Goal: Information Seeking & Learning: Understand process/instructions

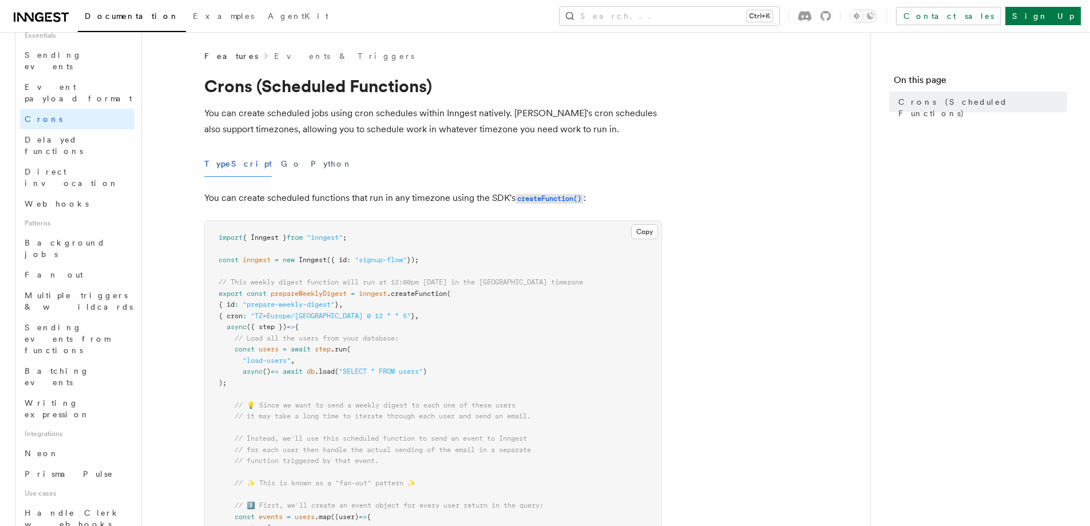
scroll to position [343, 0]
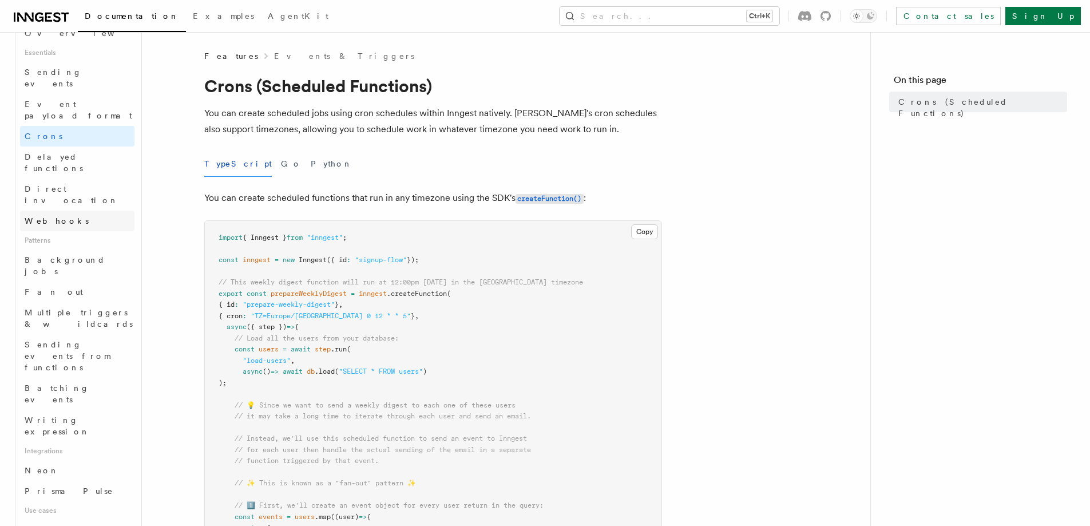
click at [77, 211] on link "Webhooks" at bounding box center [77, 221] width 114 height 21
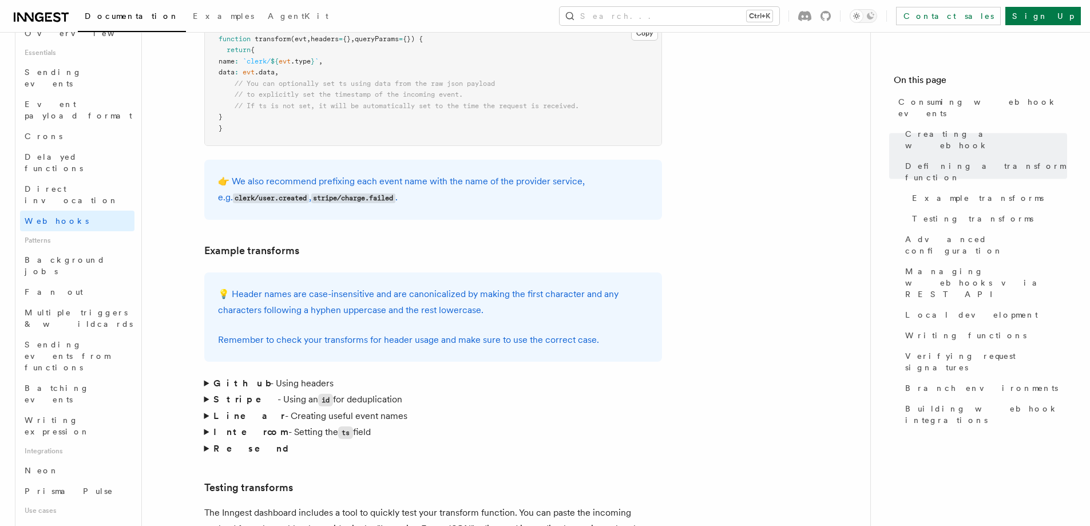
scroll to position [1716, 0]
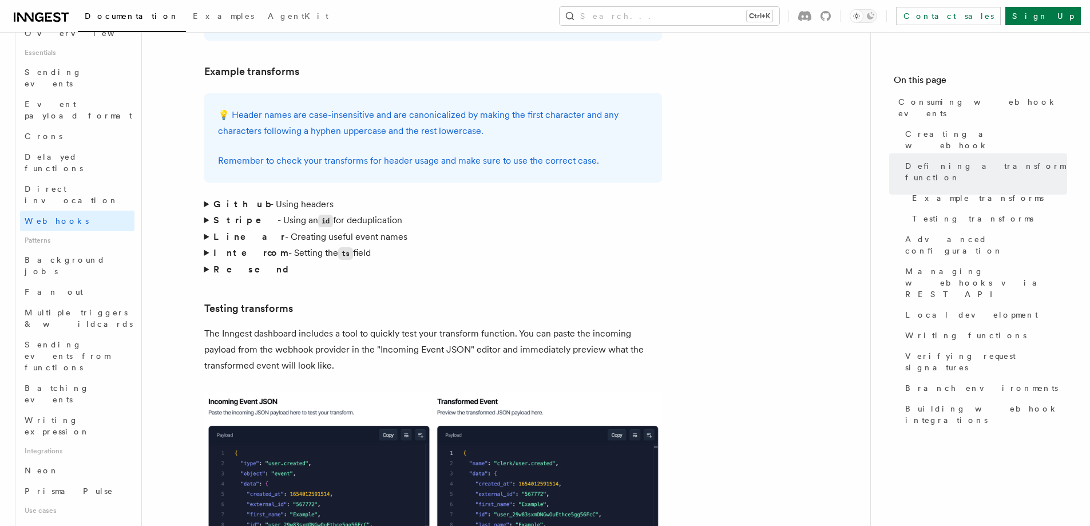
click at [205, 212] on summary "Stripe - Using an id for deduplication" at bounding box center [433, 220] width 458 height 17
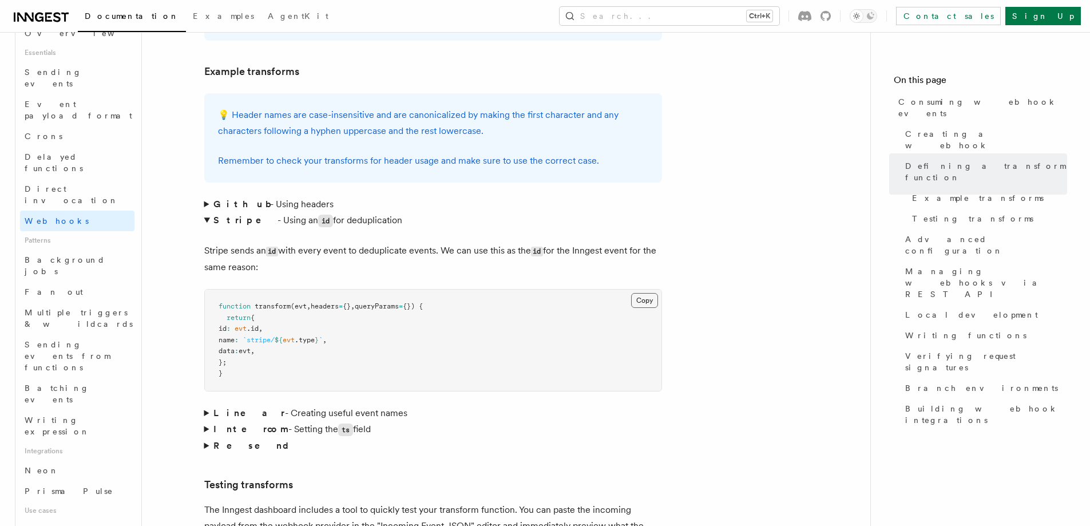
click at [639, 293] on button "Copy Copied" at bounding box center [644, 300] width 27 height 15
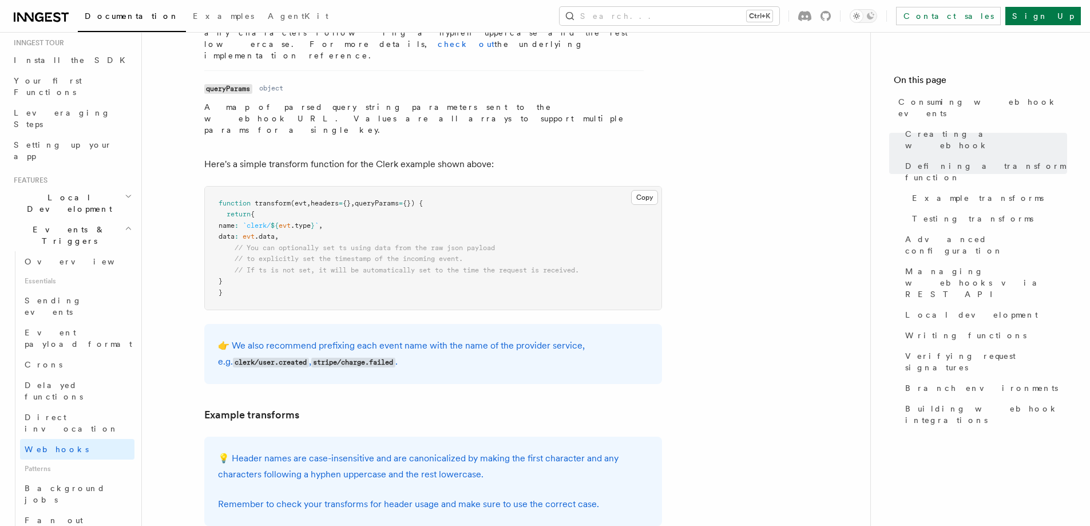
scroll to position [114, 0]
click at [121, 8] on link "Documentation" at bounding box center [132, 17] width 108 height 29
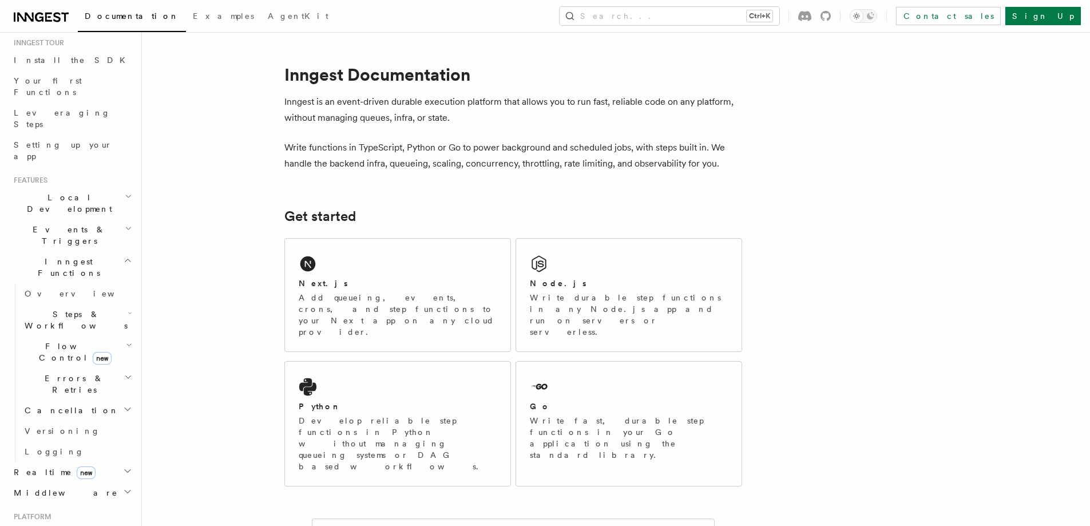
scroll to position [114, 0]
click at [80, 220] on h2 "Events & Triggers" at bounding box center [71, 236] width 125 height 32
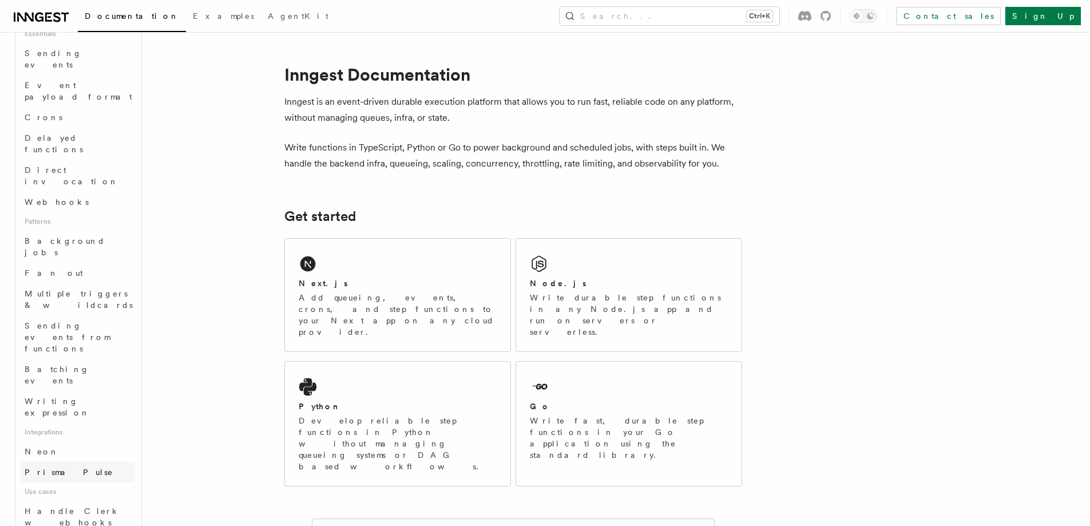
scroll to position [343, 0]
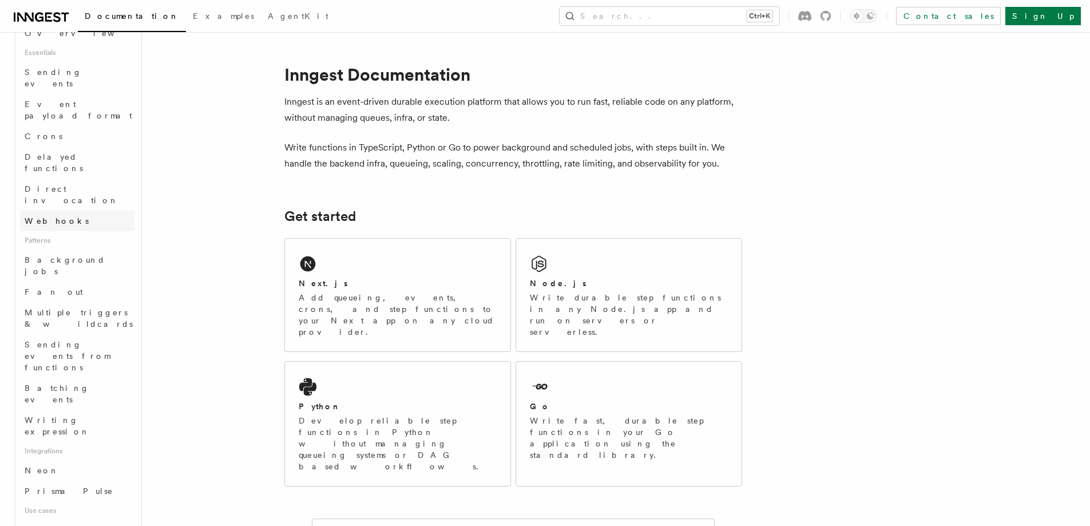
click at [68, 211] on link "Webhooks" at bounding box center [77, 221] width 114 height 21
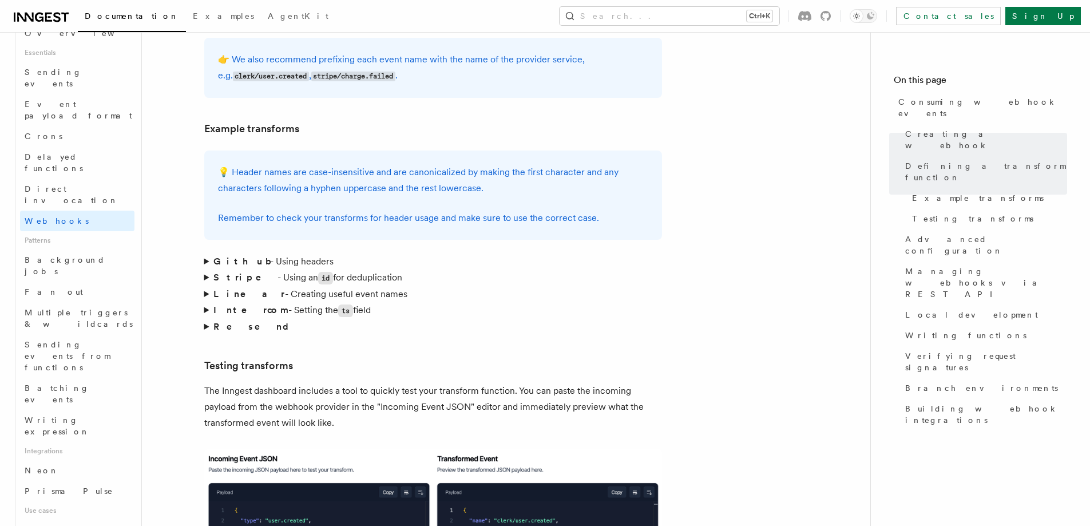
scroll to position [1373, 0]
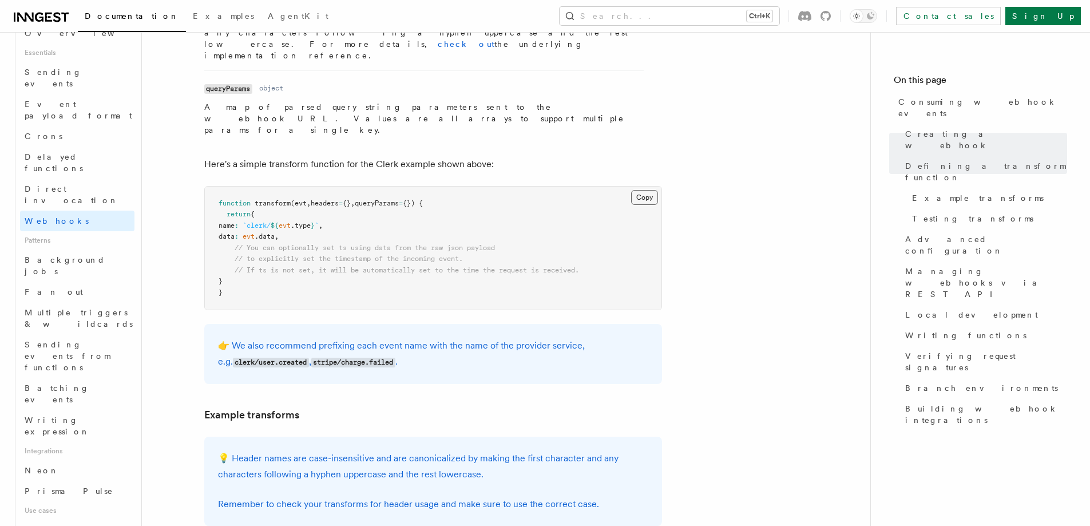
click at [641, 190] on button "Copy Copied" at bounding box center [644, 197] width 27 height 15
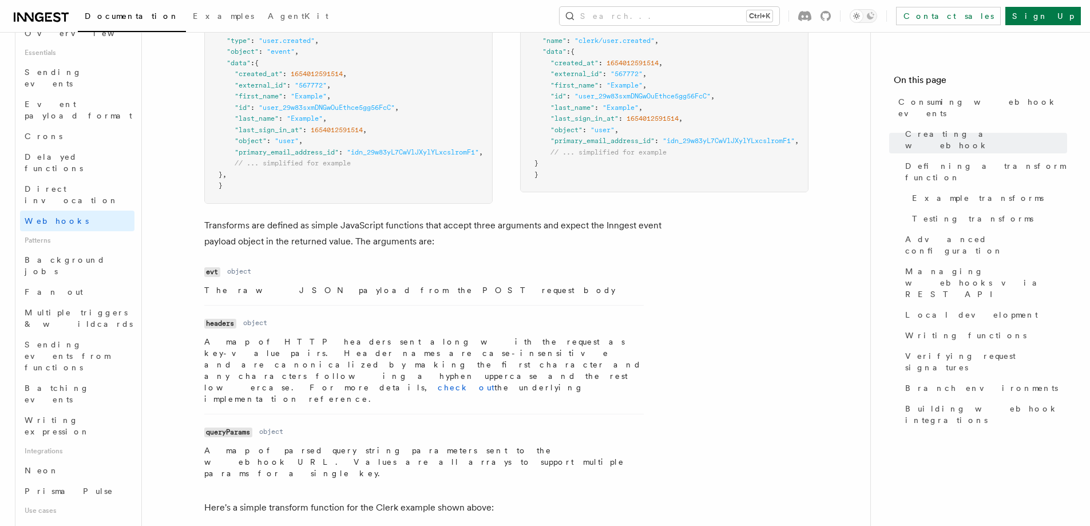
scroll to position [915, 0]
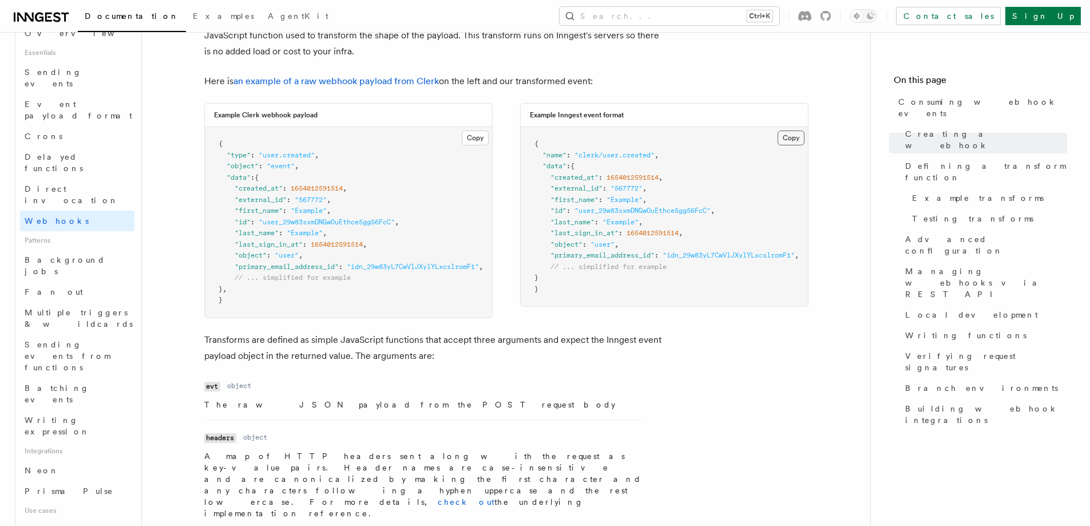
click at [788, 134] on button "Copy Copied" at bounding box center [790, 137] width 27 height 15
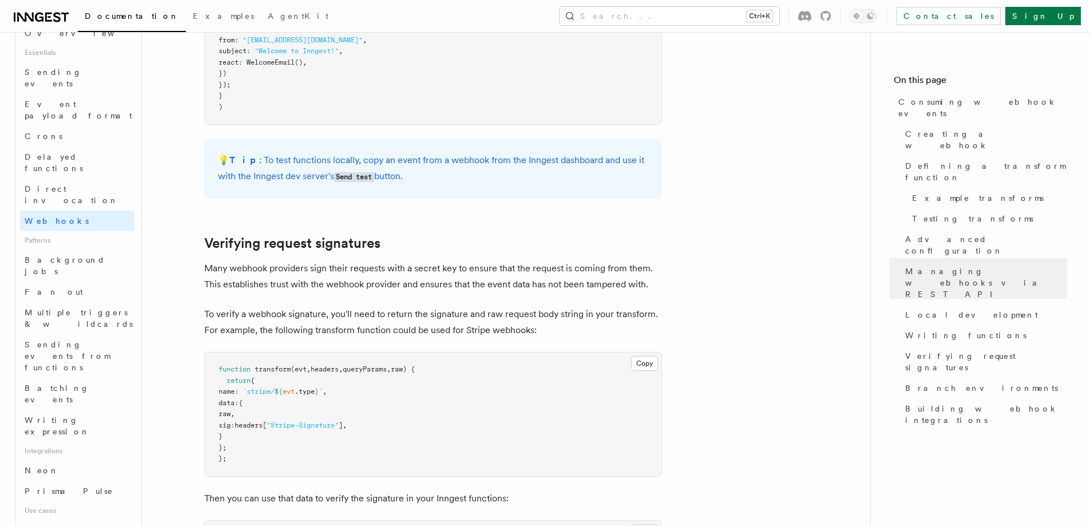
scroll to position [3375, 0]
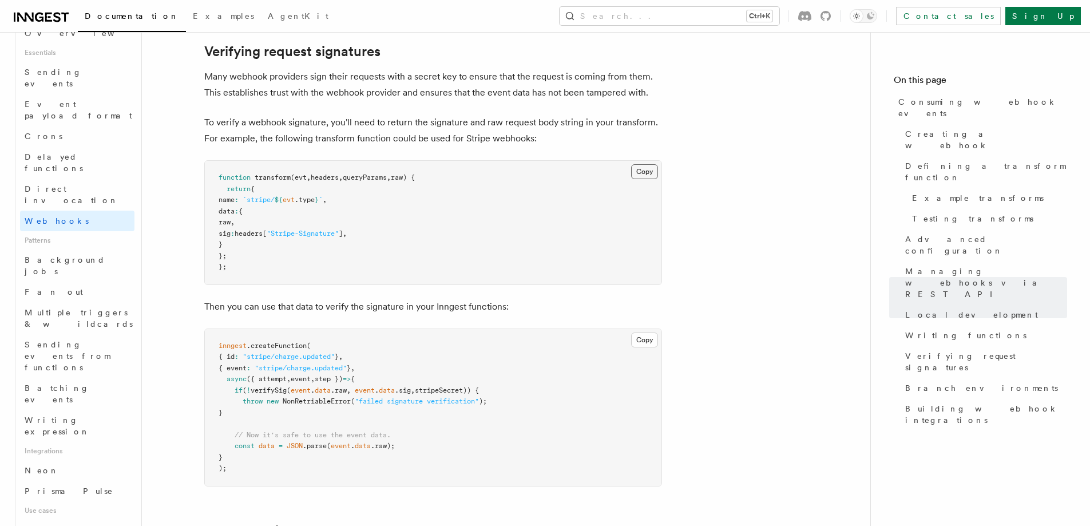
click at [646, 164] on button "Copy Copied" at bounding box center [644, 171] width 27 height 15
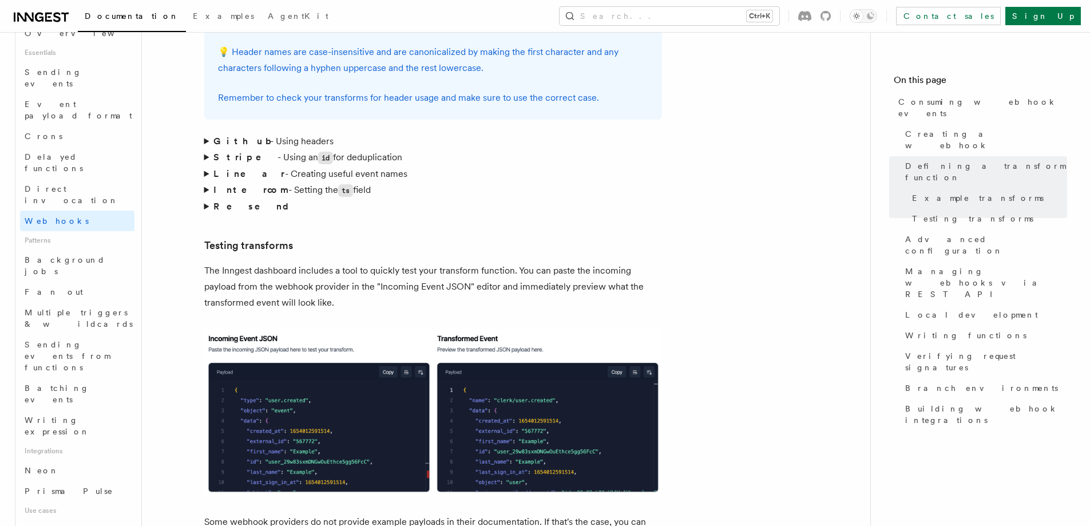
scroll to position [1659, 0]
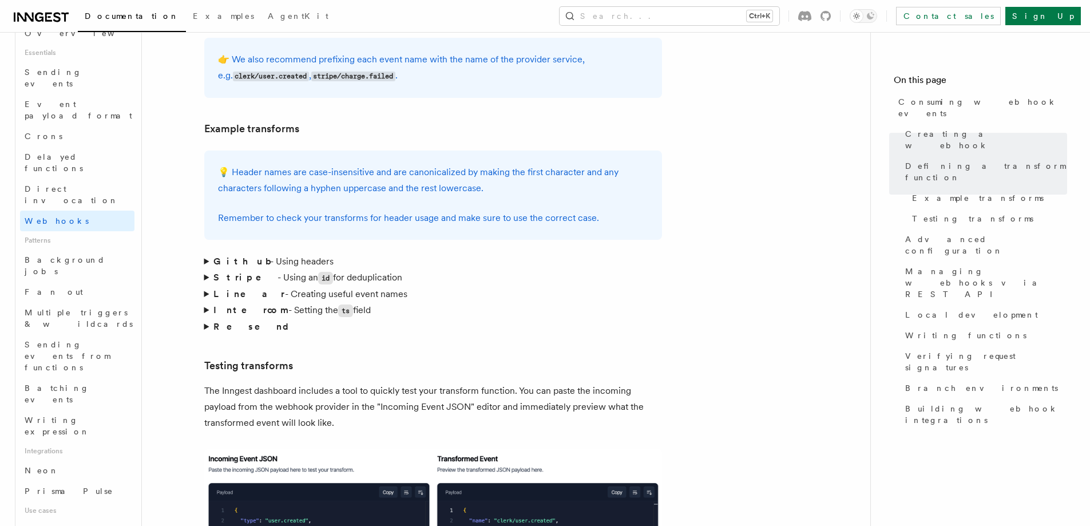
click at [208, 269] on summary "Stripe - Using an id for deduplication" at bounding box center [433, 277] width 458 height 17
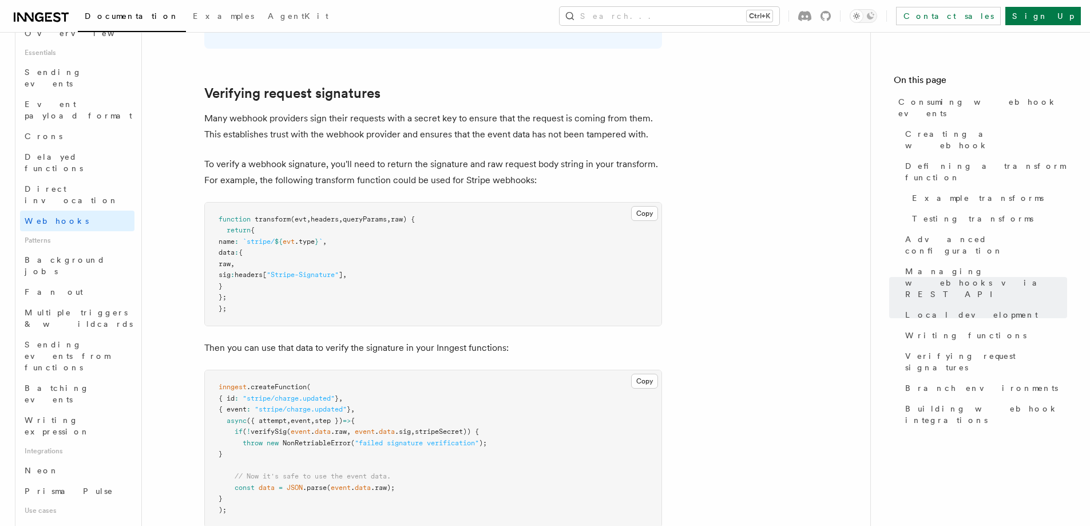
scroll to position [3489, 0]
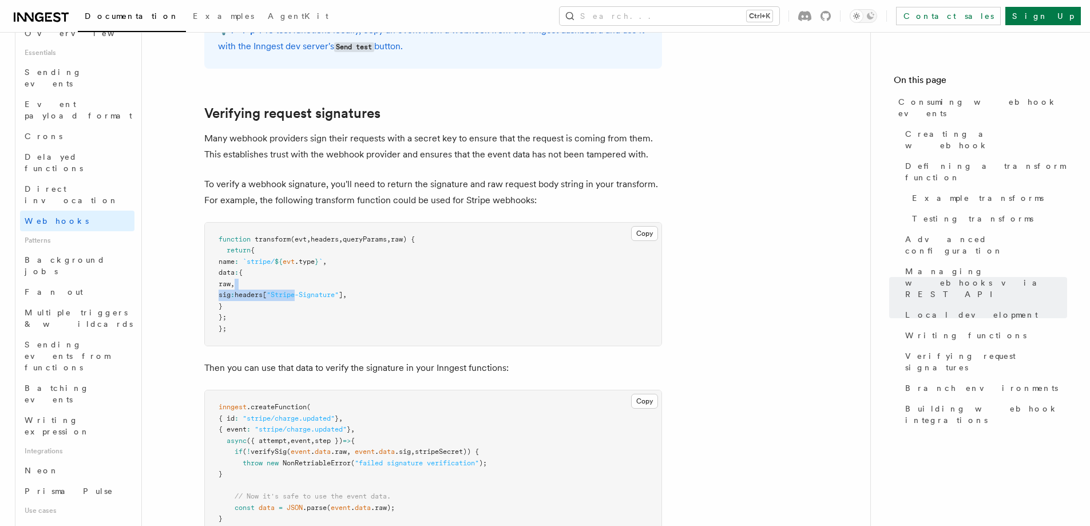
drag, startPoint x: 392, startPoint y: 218, endPoint x: 324, endPoint y: 221, distance: 68.2
click at [324, 223] on pre "function transform (evt , headers , queryParams , raw) { return { name : `strip…" at bounding box center [433, 285] width 456 height 124
click at [358, 223] on pre "function transform (evt , headers , queryParams , raw) { return { name : `strip…" at bounding box center [433, 285] width 456 height 124
drag, startPoint x: 384, startPoint y: 218, endPoint x: 288, endPoint y: 220, distance: 96.7
click at [288, 223] on pre "function transform (evt , headers , queryParams , raw) { return { name : `strip…" at bounding box center [433, 285] width 456 height 124
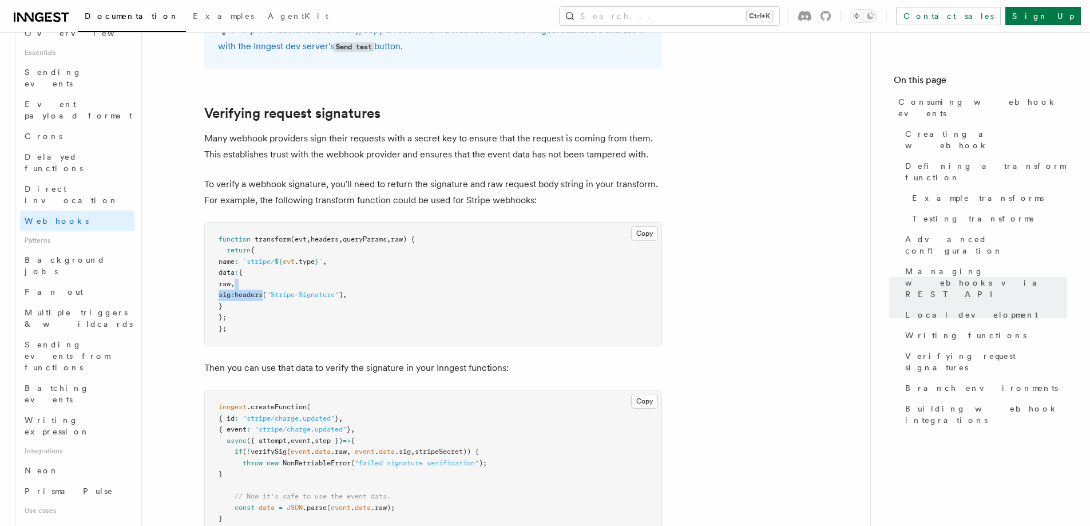
click at [267, 291] on span "headers[" at bounding box center [251, 295] width 32 height 8
drag, startPoint x: 249, startPoint y: 231, endPoint x: 235, endPoint y: 202, distance: 32.7
click at [235, 223] on pre "function transform (evt , headers , queryParams , raw) { return { name : `strip…" at bounding box center [433, 285] width 456 height 124
click at [642, 226] on button "Copy Copied" at bounding box center [644, 233] width 27 height 15
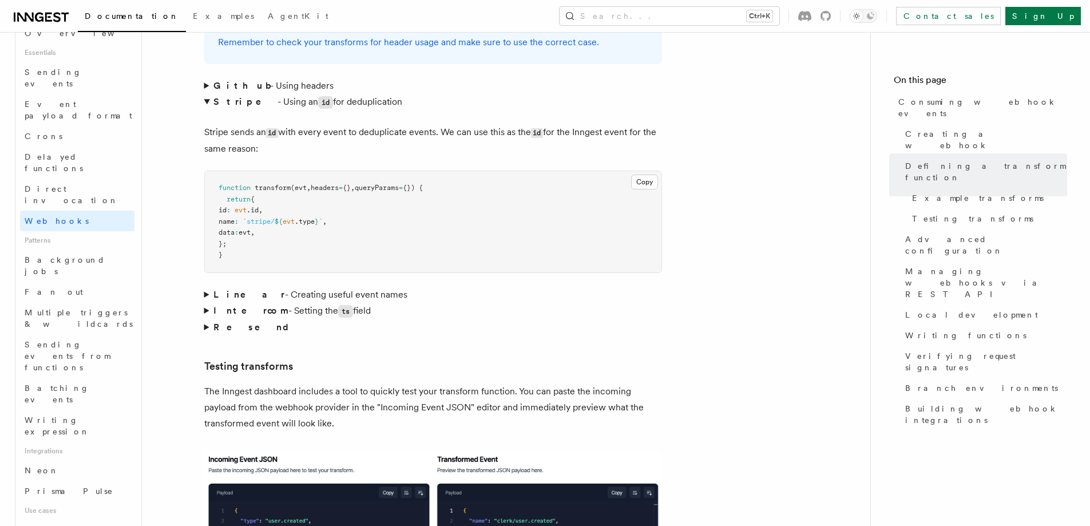
scroll to position [1773, 0]
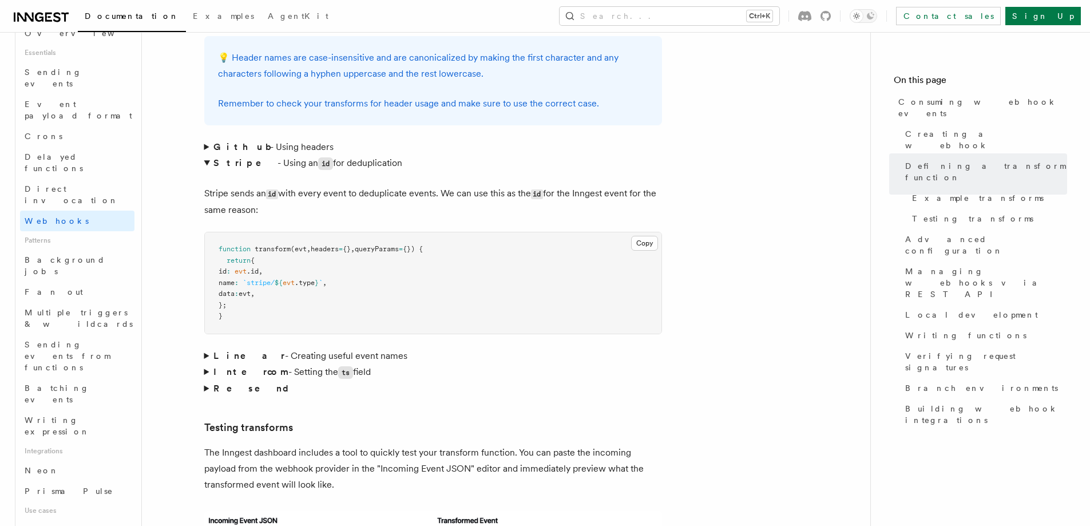
drag, startPoint x: 292, startPoint y: 233, endPoint x: 231, endPoint y: 232, distance: 61.2
click at [231, 232] on pre "function transform (evt , headers = {} , queryParams = {}) { return { id : evt …" at bounding box center [433, 282] width 456 height 101
copy span "id : evt .id ,"
